Goal: Task Accomplishment & Management: Use online tool/utility

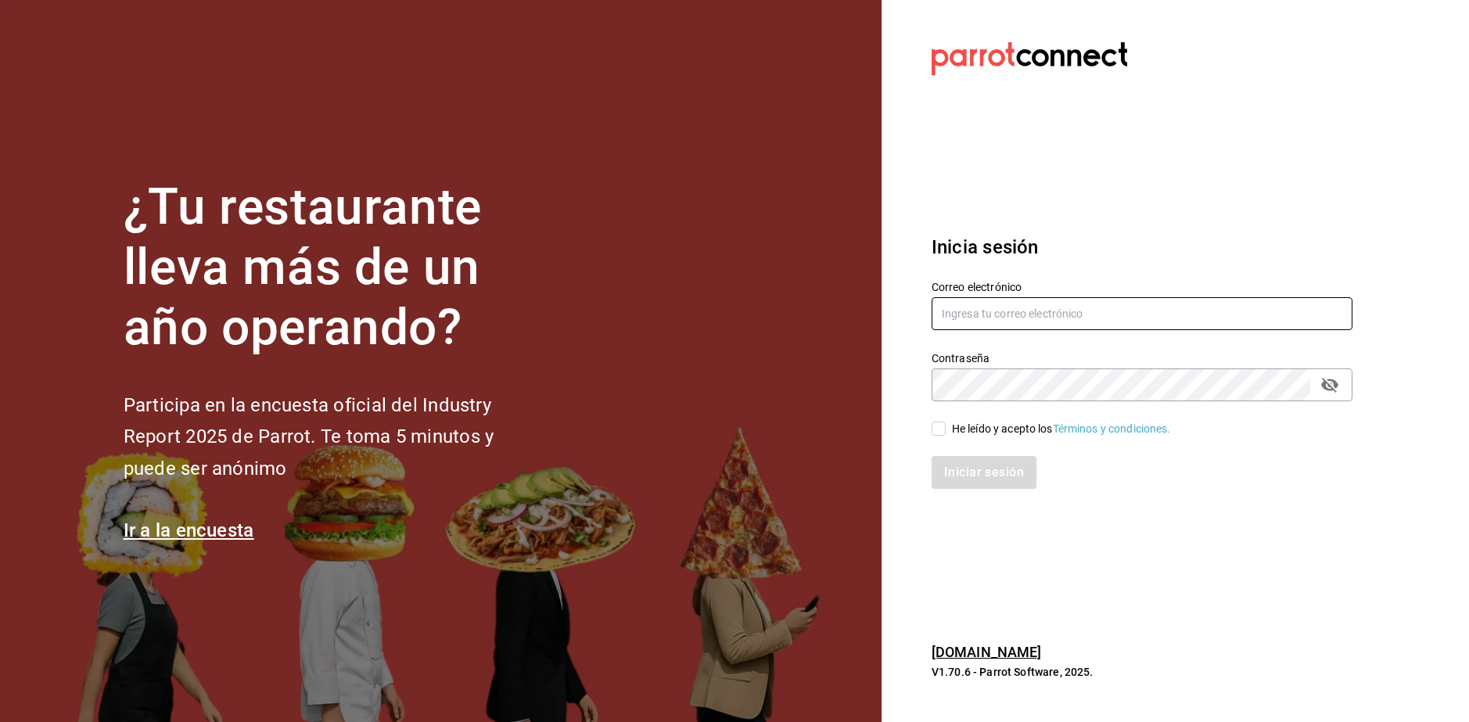
click at [835, 313] on input "text" at bounding box center [1142, 313] width 421 height 33
type input "E"
type input "[EMAIL_ADDRESS][DOMAIN_NAME]"
click at [835, 430] on input "He leído y acepto los Términos y condiciones." at bounding box center [939, 429] width 14 height 14
checkbox input "true"
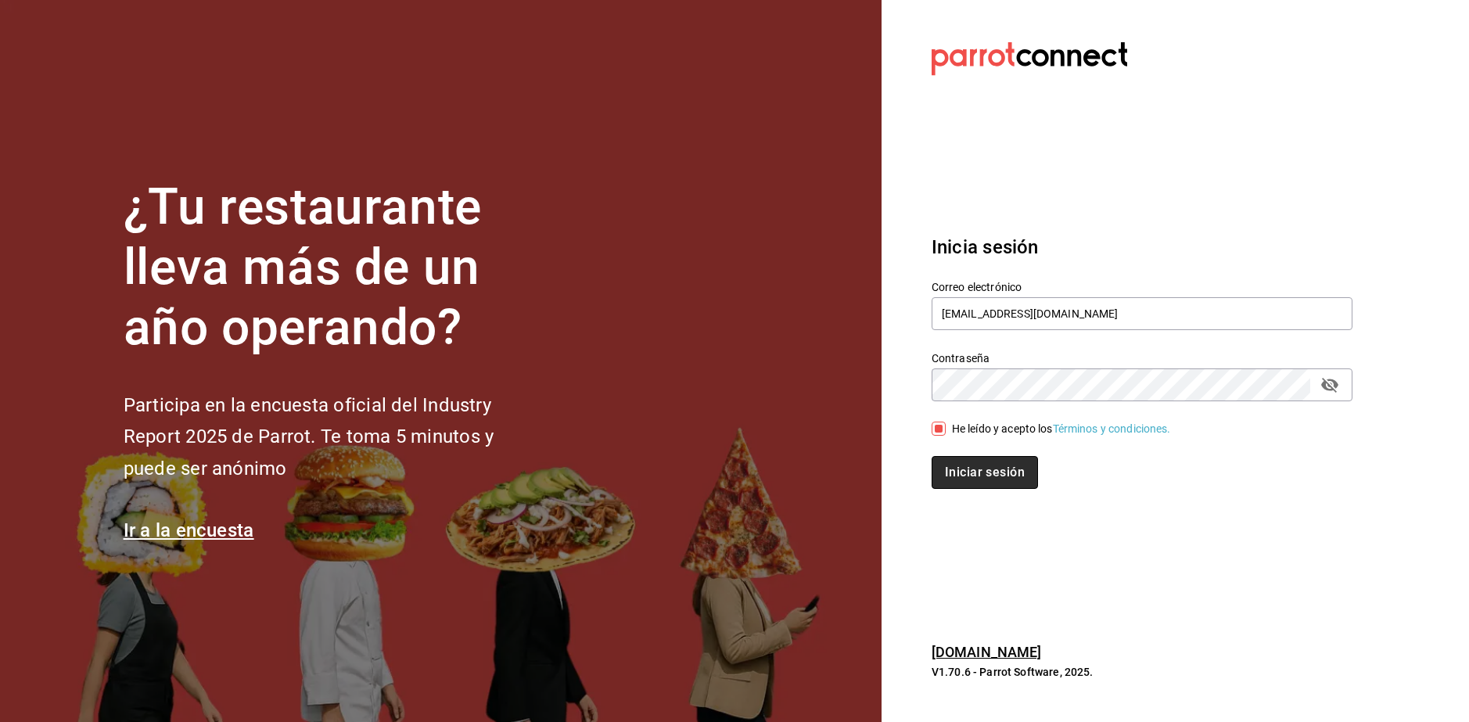
click at [835, 459] on button "Iniciar sesión" at bounding box center [985, 472] width 106 height 33
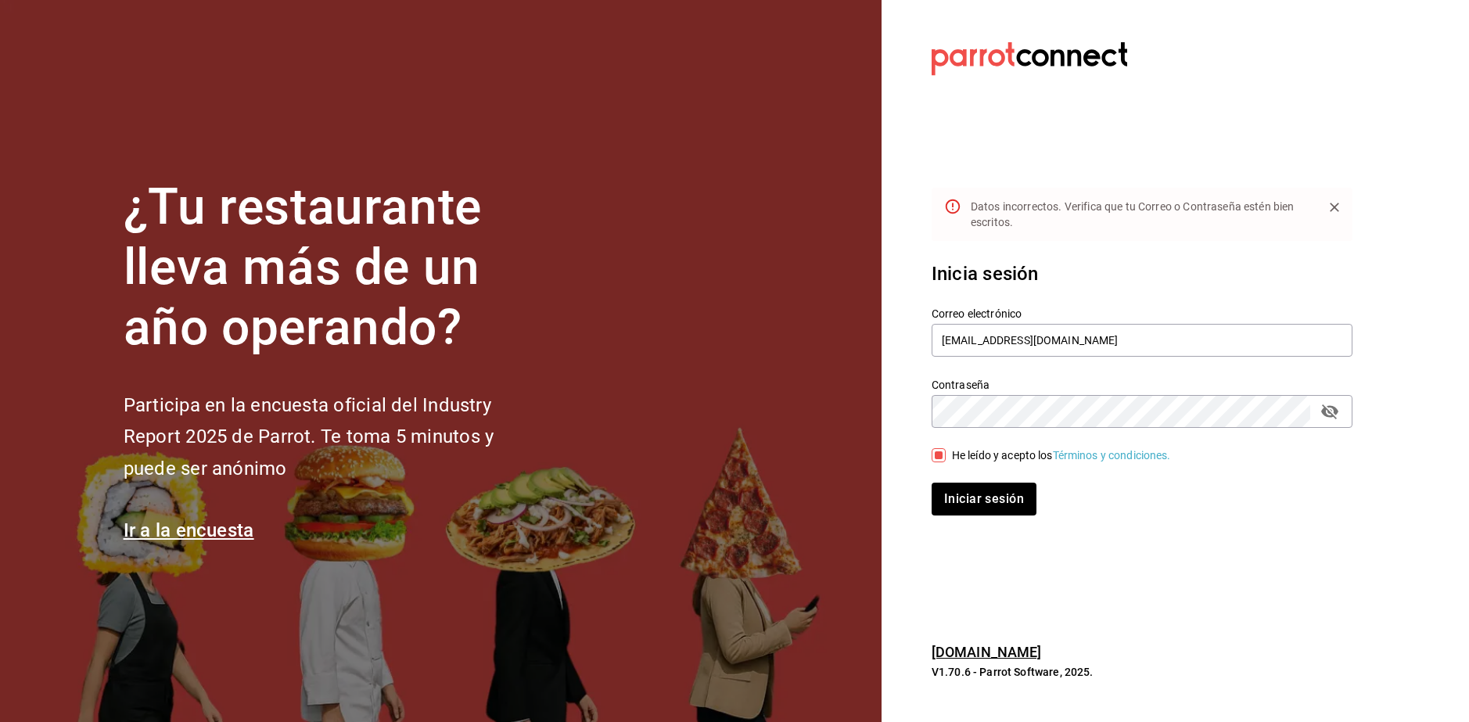
click at [835, 410] on icon "passwordField" at bounding box center [1329, 411] width 19 height 19
click at [835, 498] on button "Iniciar sesión" at bounding box center [985, 499] width 106 height 33
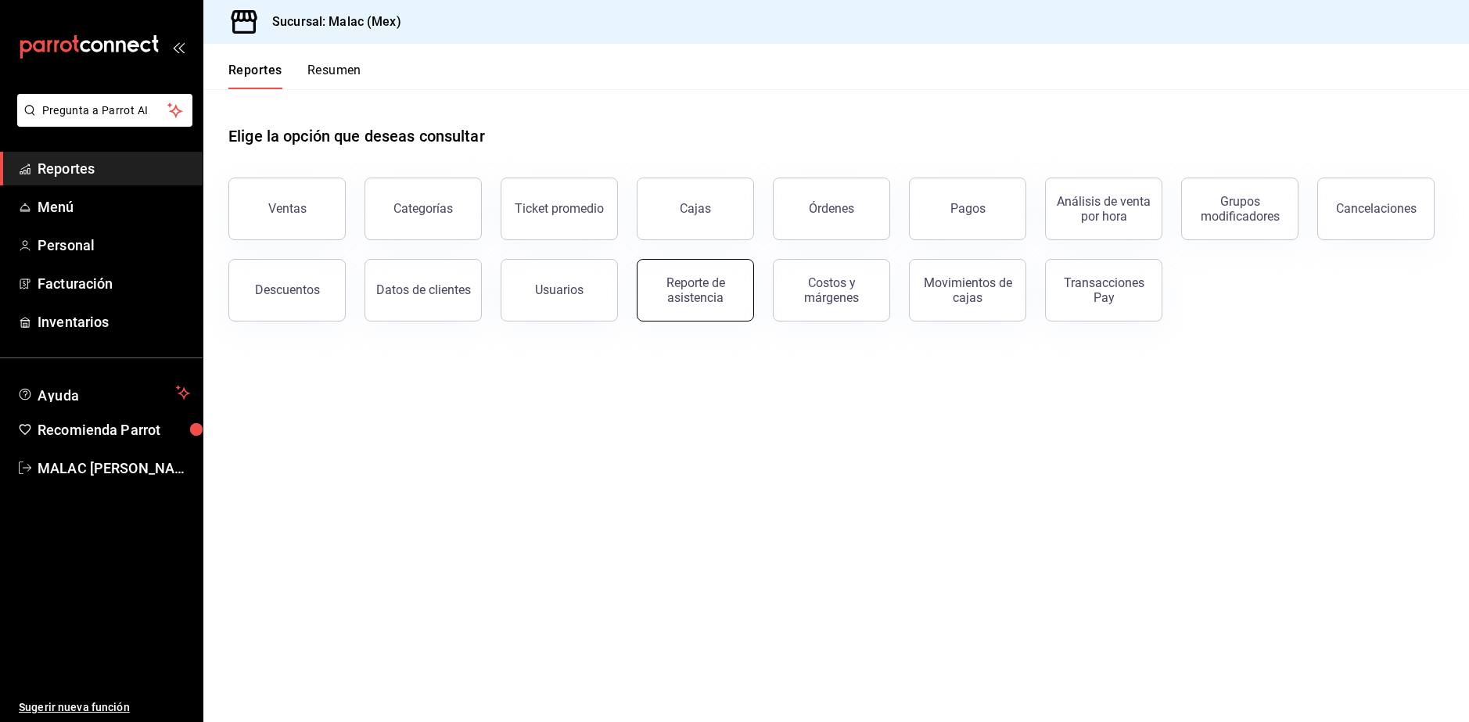
click at [677, 290] on div "Reporte de asistencia" at bounding box center [695, 290] width 97 height 30
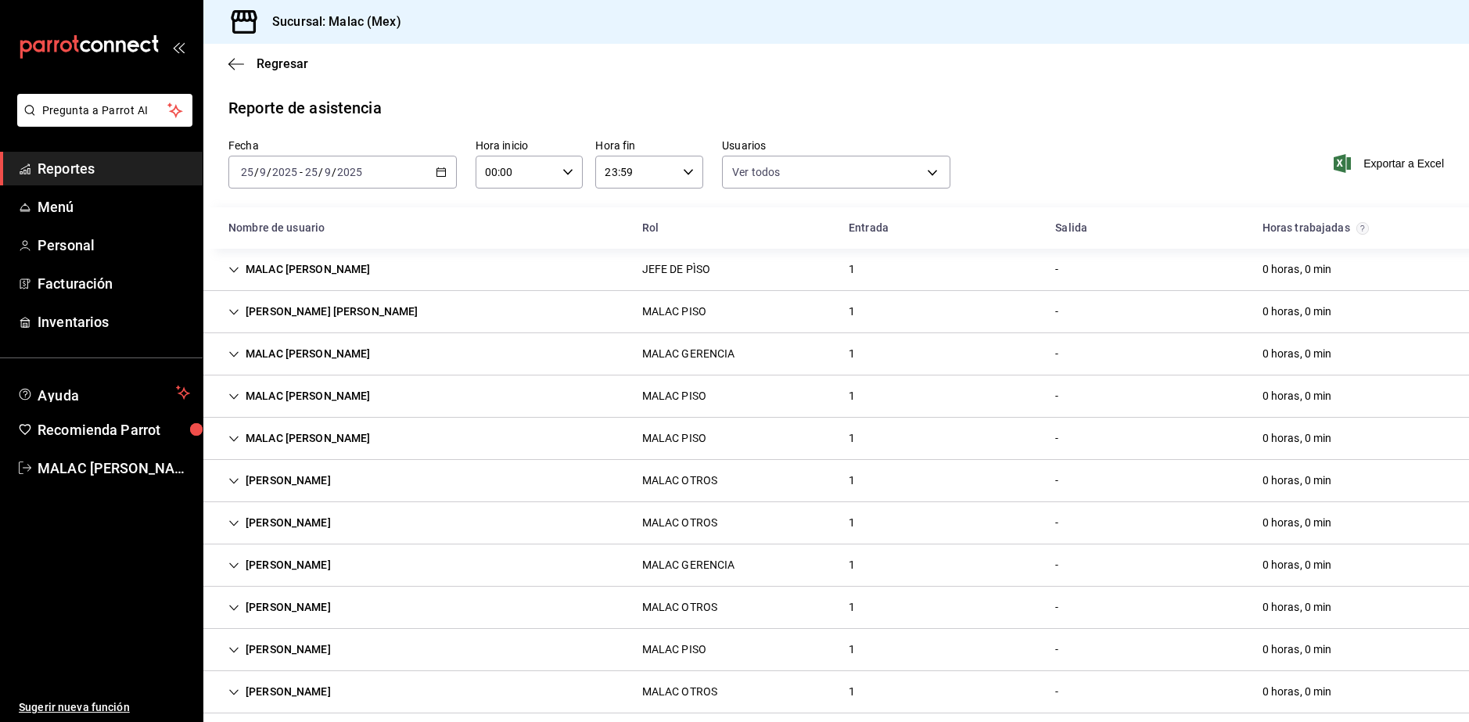
click at [437, 172] on icon "button" at bounding box center [441, 172] width 11 height 11
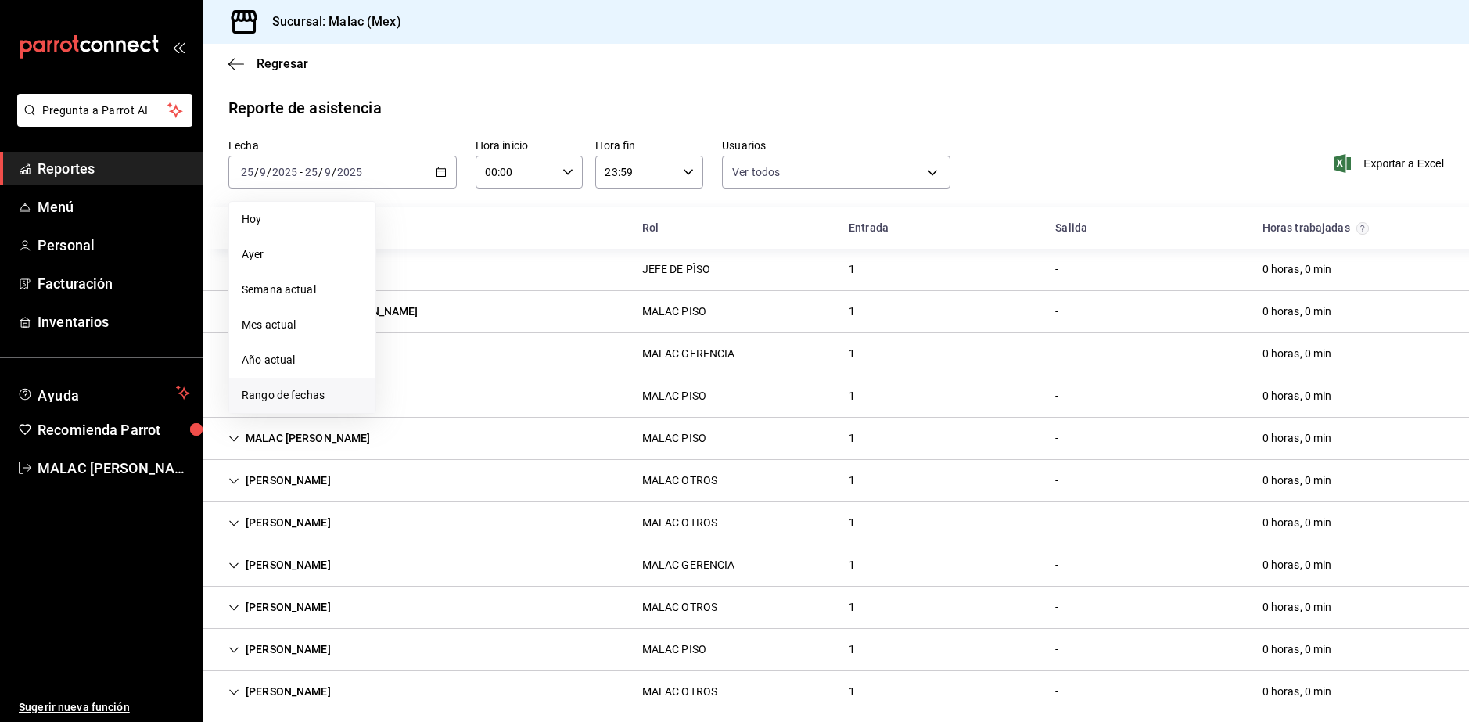
click at [323, 401] on span "Rango de fechas" at bounding box center [302, 395] width 121 height 16
click at [404, 351] on button "15" at bounding box center [408, 345] width 27 height 28
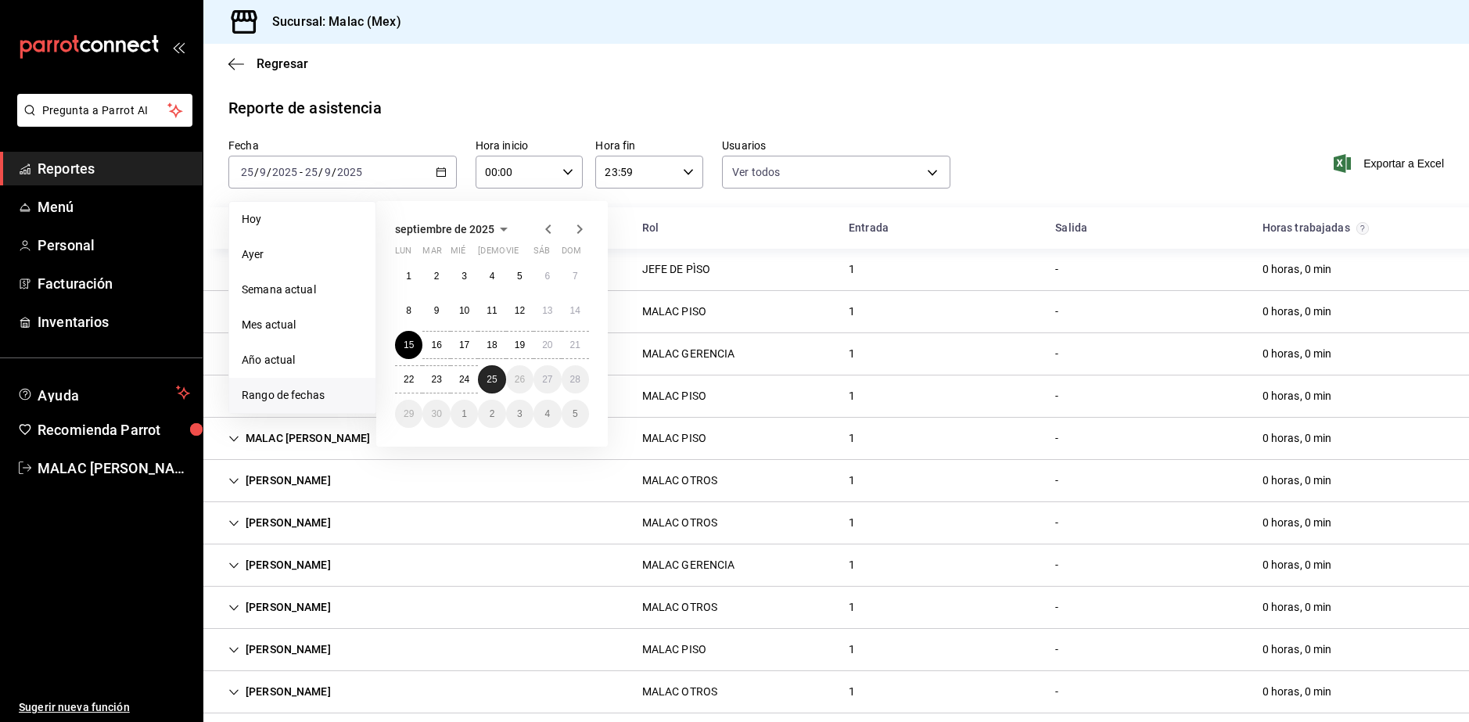
click at [500, 387] on button "25" at bounding box center [491, 379] width 27 height 28
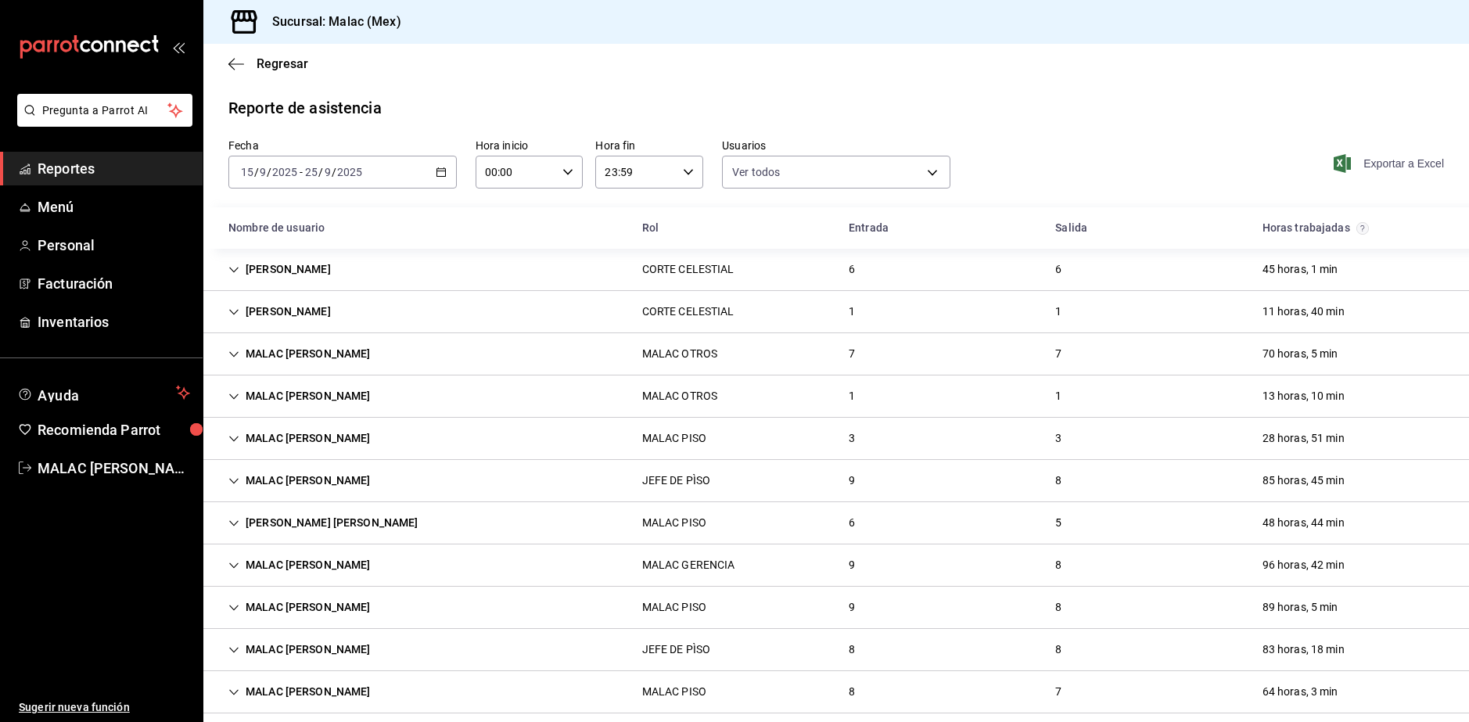
click at [1387, 165] on span "Exportar a Excel" at bounding box center [1390, 163] width 107 height 19
